Goal: Browse casually: Explore the website without a specific task or goal

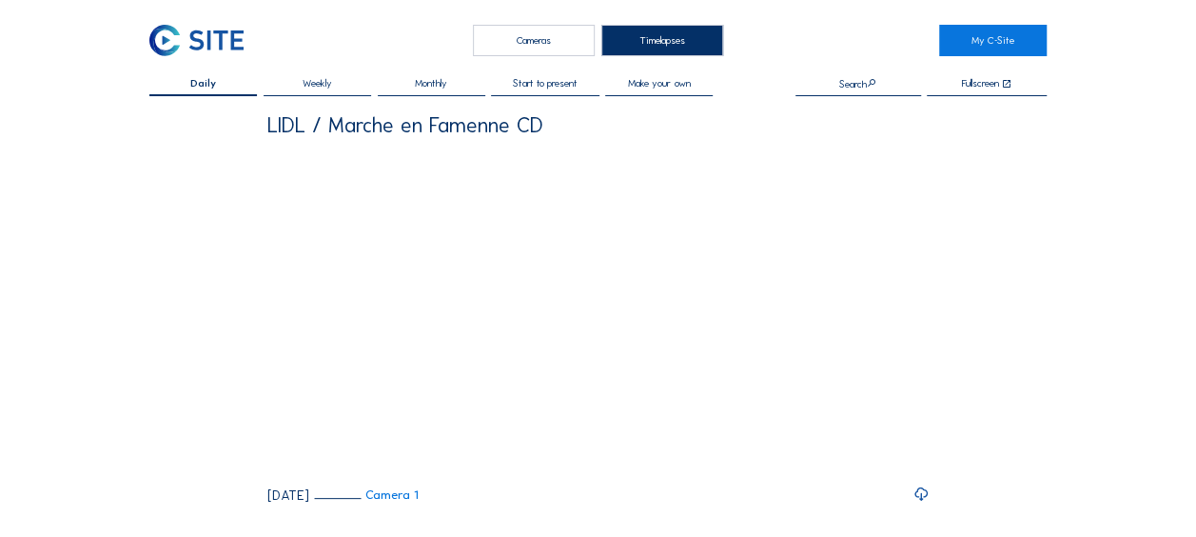
click at [514, 40] on div "Cameras" at bounding box center [534, 40] width 122 height 31
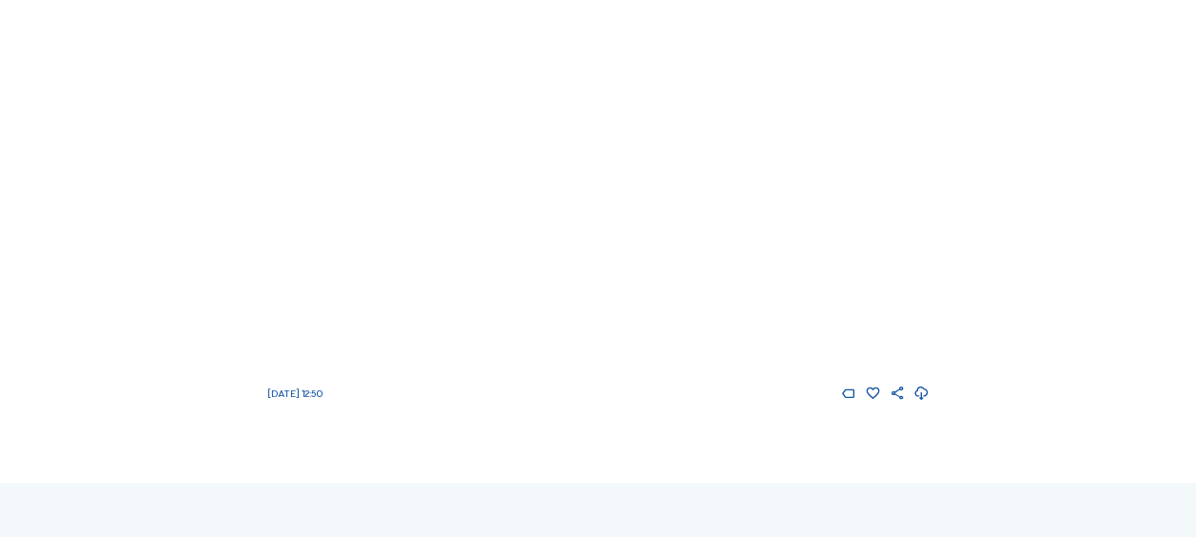
scroll to position [285, 0]
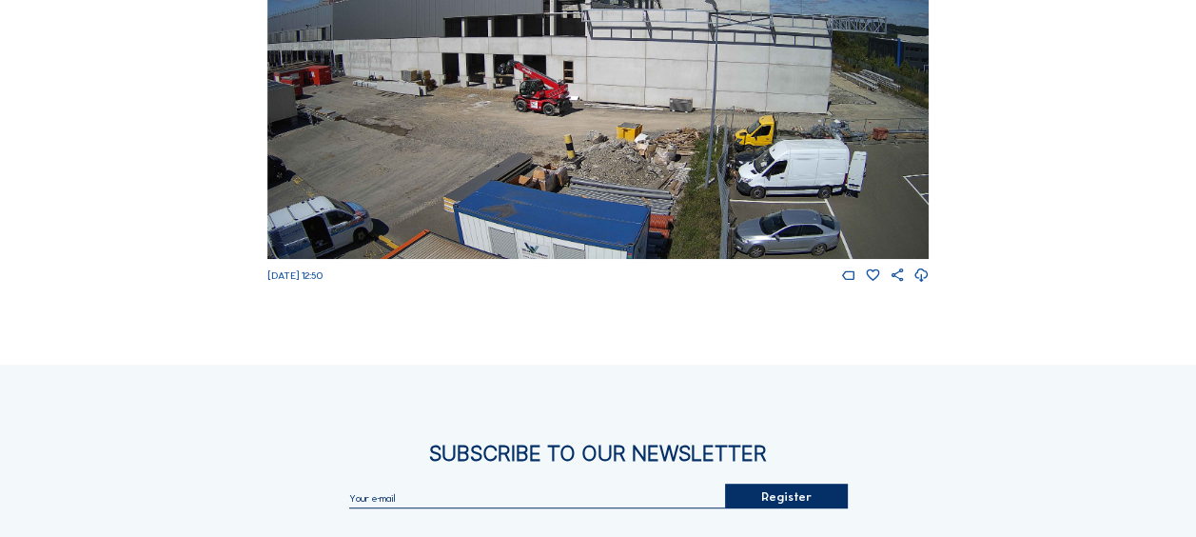
click at [483, 148] on img at bounding box center [597, 73] width 661 height 372
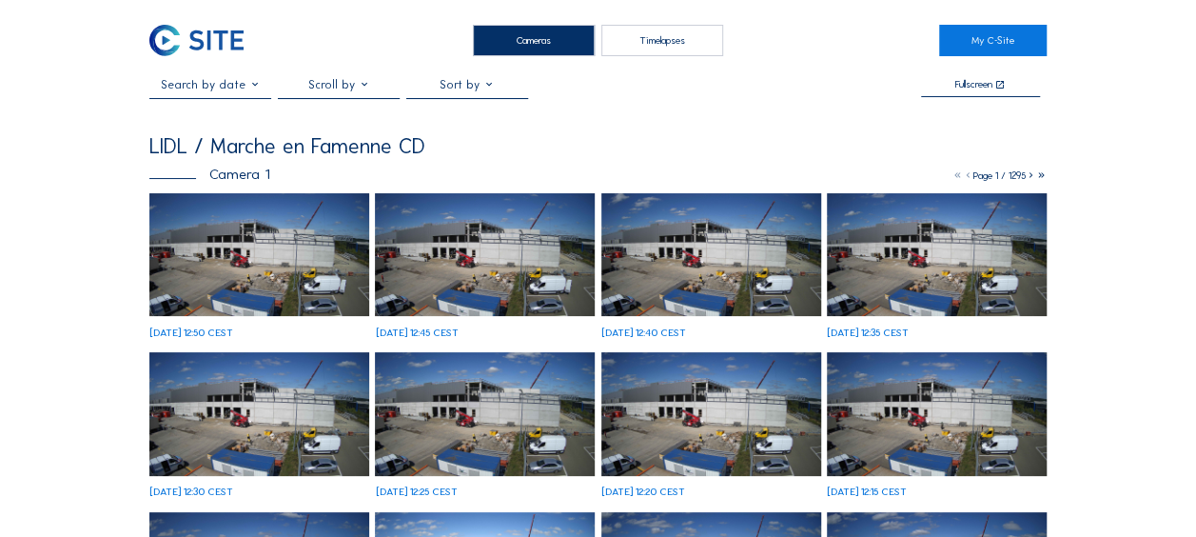
click at [295, 250] on img at bounding box center [259, 255] width 220 height 124
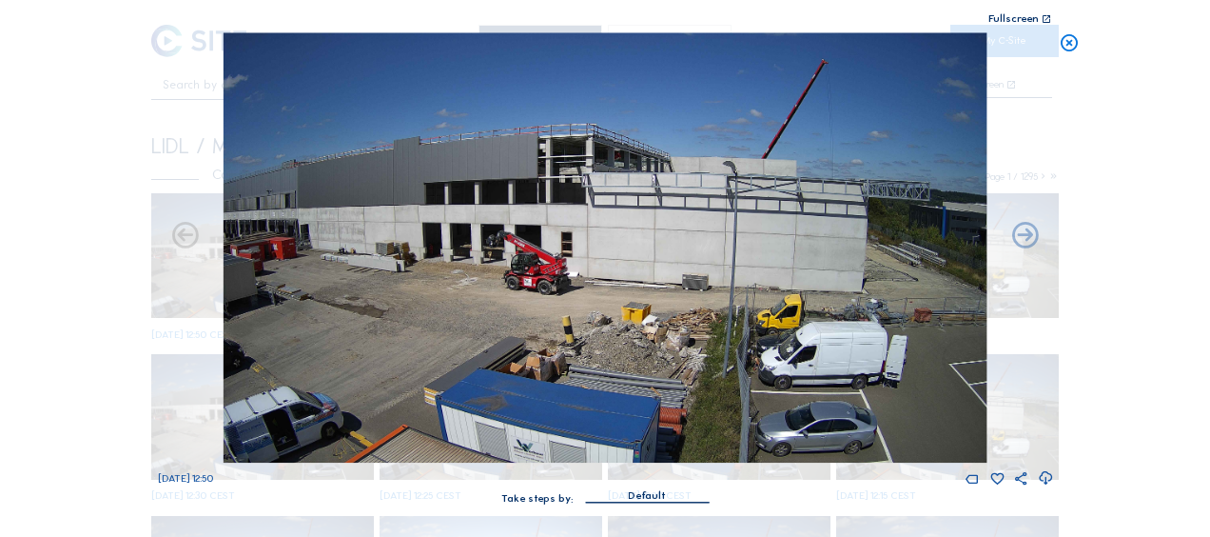
click at [1069, 40] on icon at bounding box center [1069, 44] width 21 height 22
